Goal: Find specific page/section: Find specific page/section

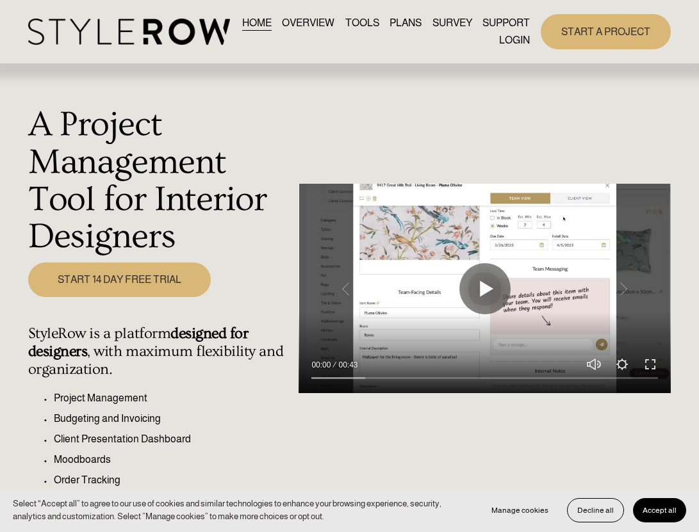
click at [510, 42] on link "LOGIN" at bounding box center [514, 40] width 31 height 17
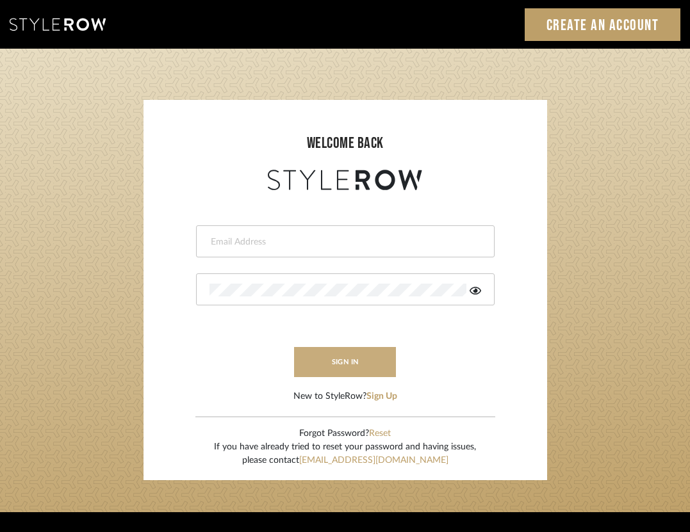
type input "brandon.hooddesigns@gmail.com"
click at [345, 353] on button "sign in" at bounding box center [345, 362] width 102 height 30
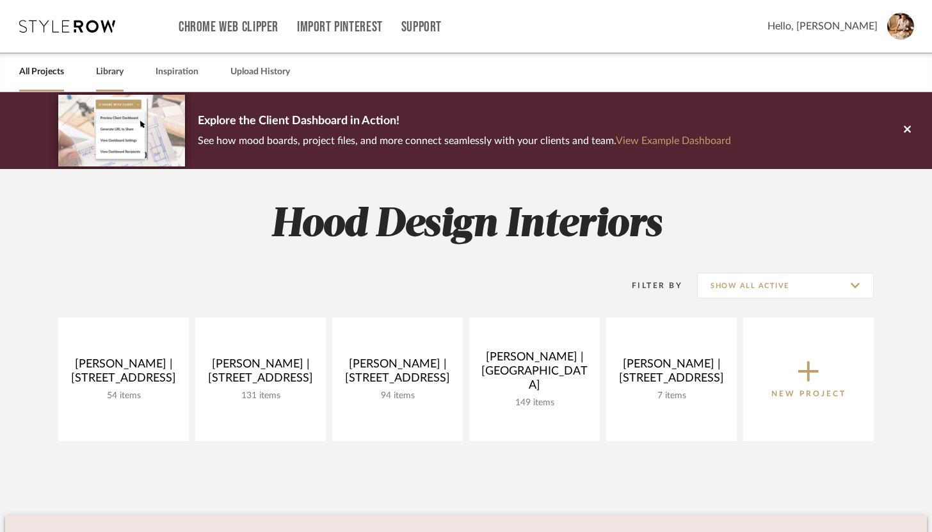
click at [106, 72] on link "Library" at bounding box center [110, 71] width 28 height 17
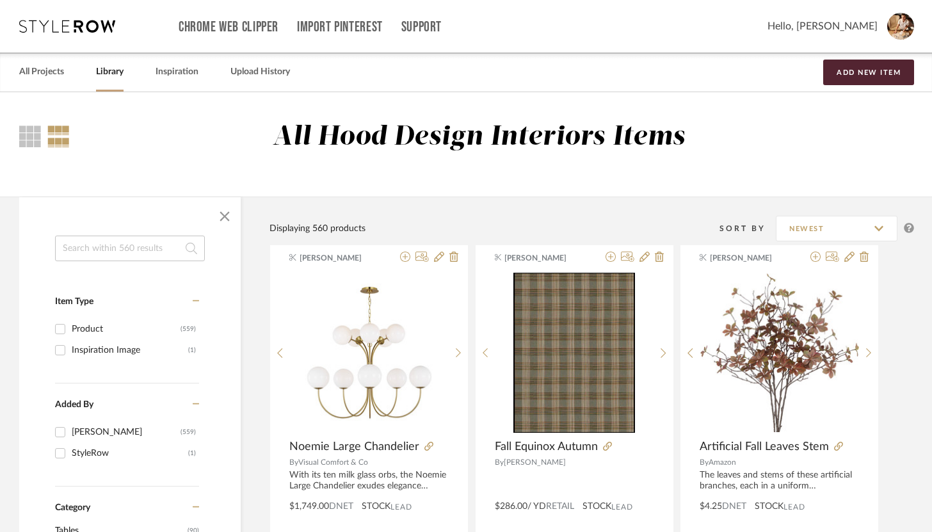
click at [101, 246] on input at bounding box center [130, 249] width 150 height 26
paste input "Petite Paris Flea Market Chandelier"
type input "Petite Paris Flea Market Chandelier"
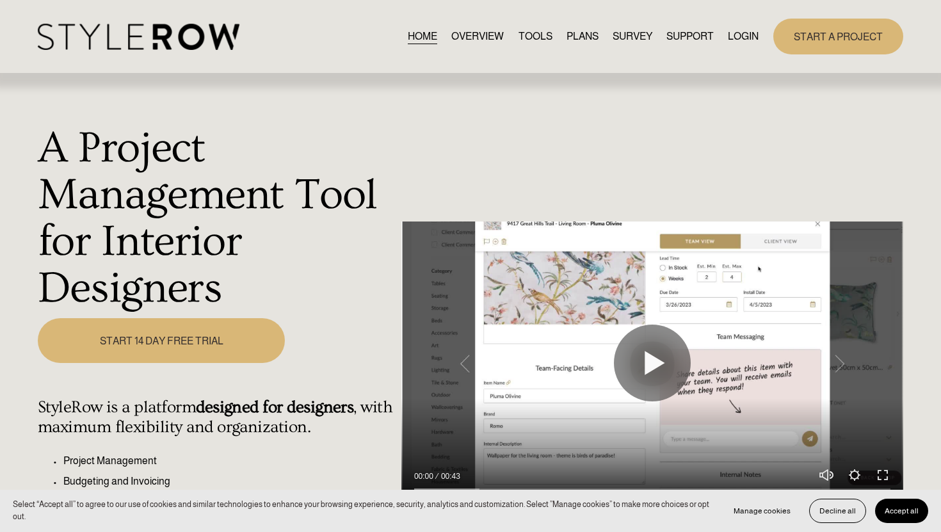
click at [747, 37] on link "LOGIN" at bounding box center [743, 36] width 31 height 17
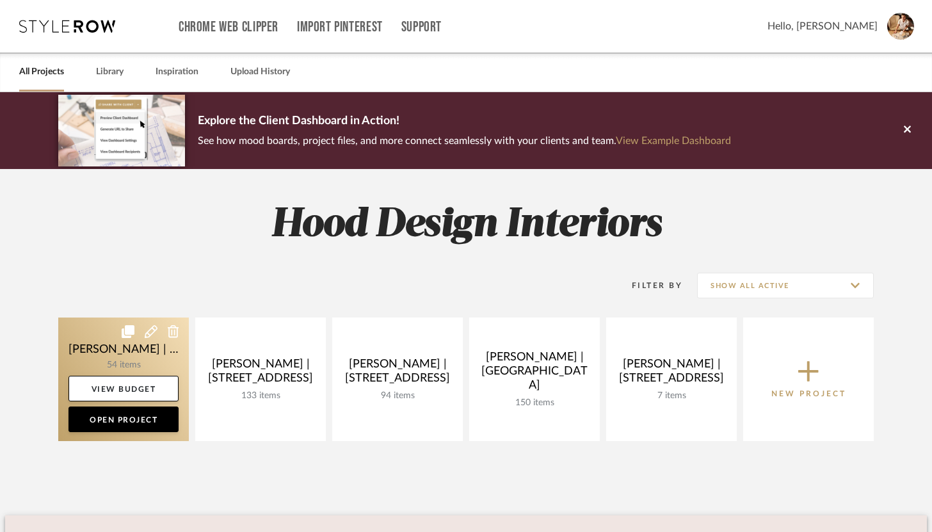
click at [134, 356] on link at bounding box center [123, 380] width 131 height 124
